Goal: Information Seeking & Learning: Check status

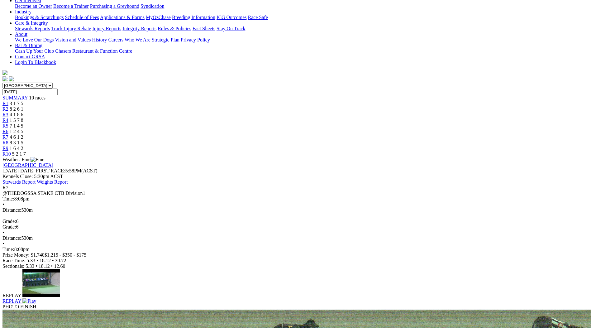
scroll to position [133, 0]
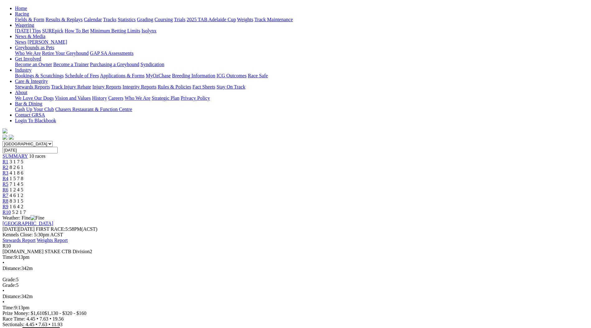
scroll to position [87, 0]
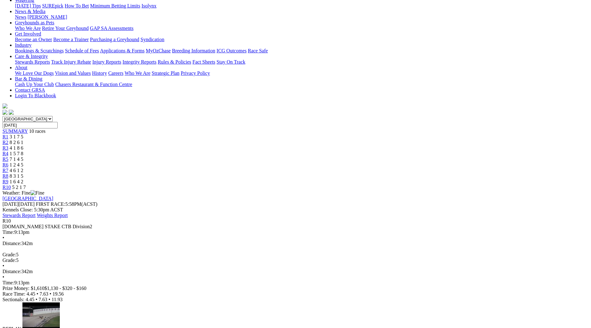
click at [36, 328] on img at bounding box center [29, 335] width 14 height 6
